Goal: Information Seeking & Learning: Check status

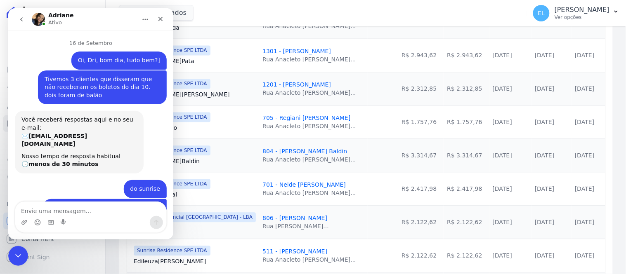
scroll to position [1, 0]
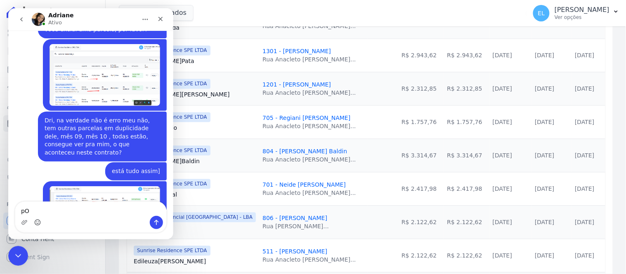
type textarea "p"
type textarea "Por nada :)"
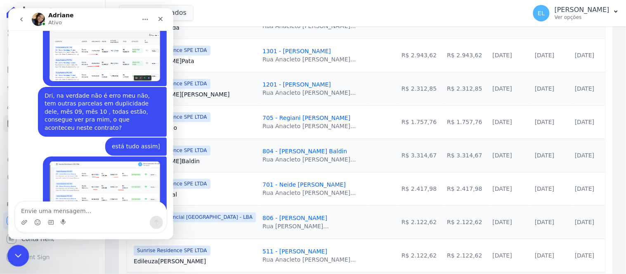
drag, startPoint x: 14, startPoint y: 257, endPoint x: 20, endPoint y: 254, distance: 6.7
click at [15, 257] on icon "Encerramento do Messenger da Intercom" at bounding box center [17, 255] width 10 height 10
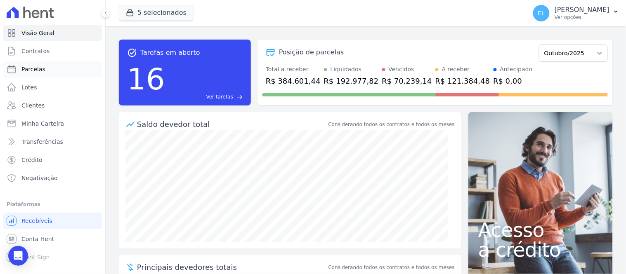
click at [34, 67] on span "Parcelas" at bounding box center [33, 69] width 24 height 8
select select
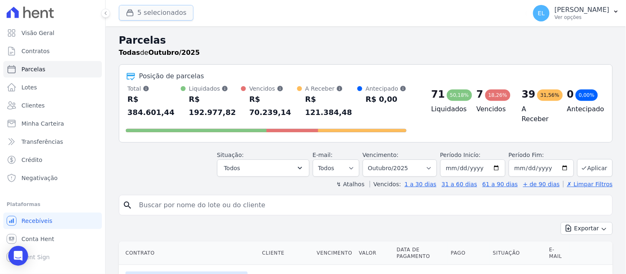
click at [158, 13] on button "5 selecionados" at bounding box center [156, 13] width 75 height 16
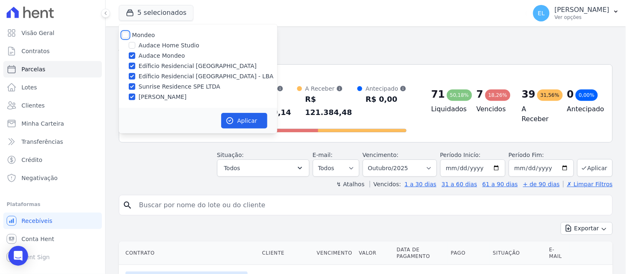
click at [125, 34] on input "Mondeo" at bounding box center [125, 35] width 7 height 7
checkbox input "true"
click at [125, 34] on input "Mondeo" at bounding box center [125, 35] width 7 height 7
checkbox input "false"
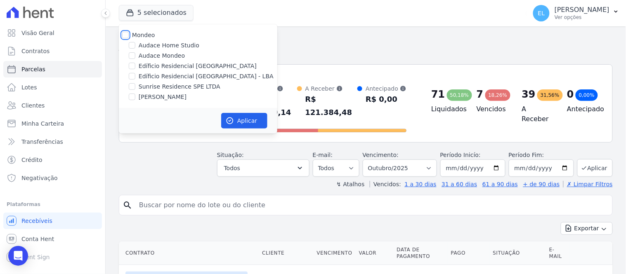
checkbox input "false"
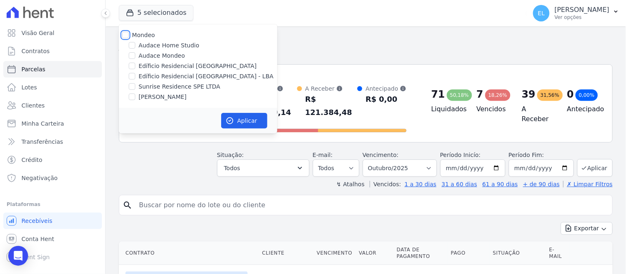
checkbox input "false"
click at [132, 87] on input "Sunrise Residence SPE LTDA" at bounding box center [132, 86] width 7 height 7
checkbox input "true"
click at [238, 119] on button "Aplicar" at bounding box center [244, 121] width 46 height 16
select select
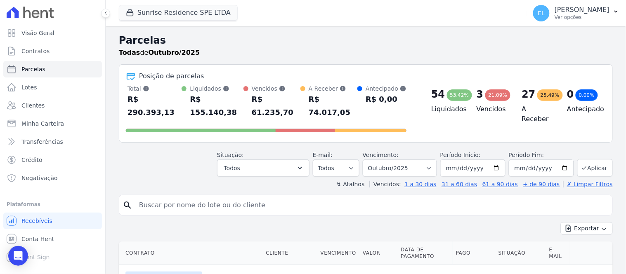
click at [246, 197] on input "search" at bounding box center [371, 205] width 475 height 16
type input "[PERSON_NAME]"
select select
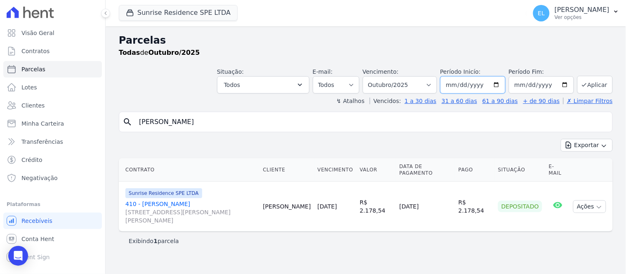
click at [456, 90] on input "2025-10-01" at bounding box center [472, 84] width 65 height 17
type input "2025-10-01"
type input "[DATE]"
click at [604, 85] on button "Aplicar" at bounding box center [594, 85] width 35 height 18
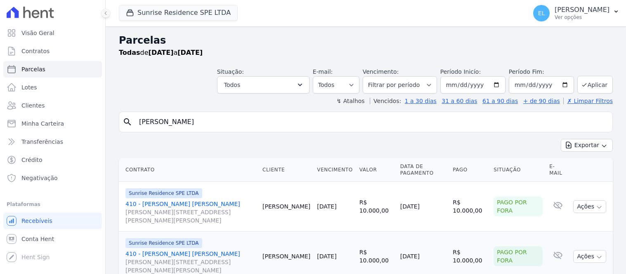
select select
